Goal: Transaction & Acquisition: Purchase product/service

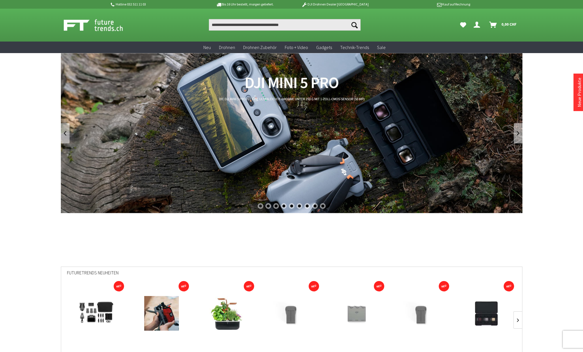
click at [338, 128] on link "DJI Mini 5 Pro" at bounding box center [291, 133] width 461 height 160
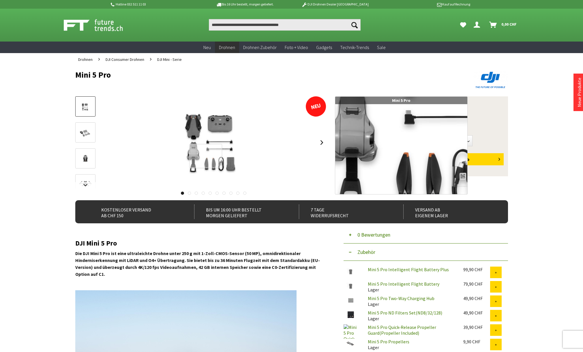
click at [206, 156] on div at bounding box center [205, 156] width 33 height 24
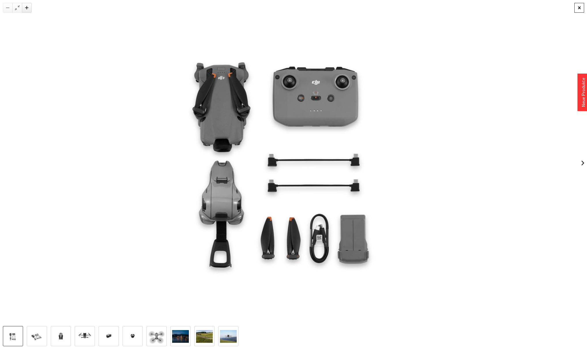
click at [579, 6] on div at bounding box center [579, 8] width 10 height 10
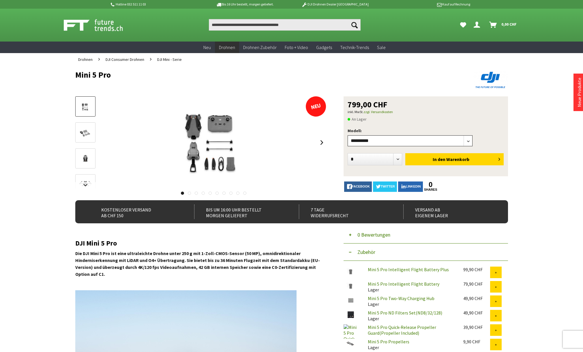
select select"] "***"
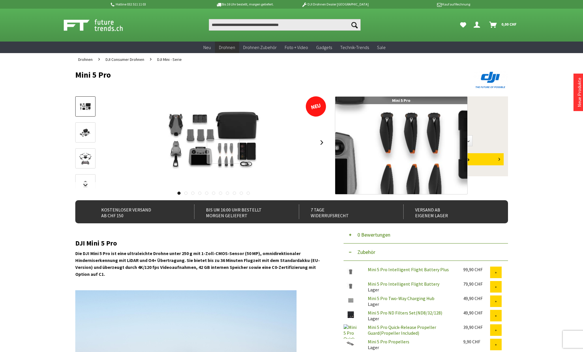
click at [223, 151] on div at bounding box center [223, 151] width 33 height 24
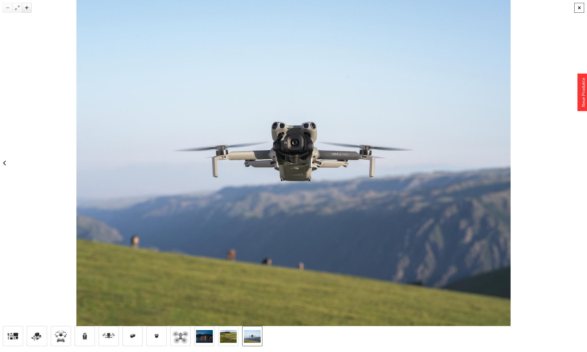
click at [580, 8] on div at bounding box center [579, 8] width 10 height 10
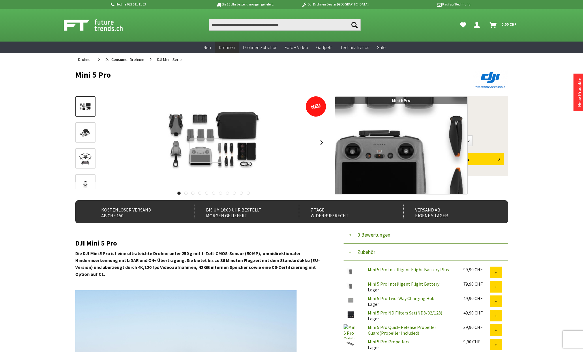
click at [206, 150] on div at bounding box center [205, 150] width 33 height 24
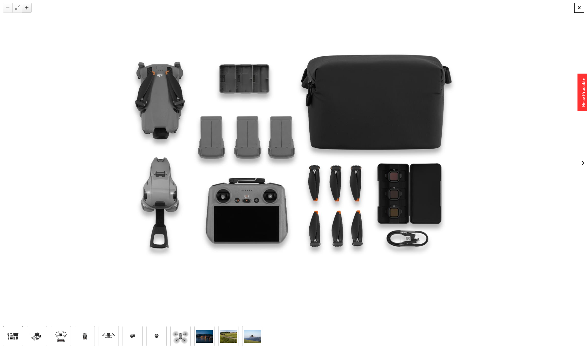
click at [580, 7] on div at bounding box center [579, 8] width 10 height 10
